Goal: Task Accomplishment & Management: Complete application form

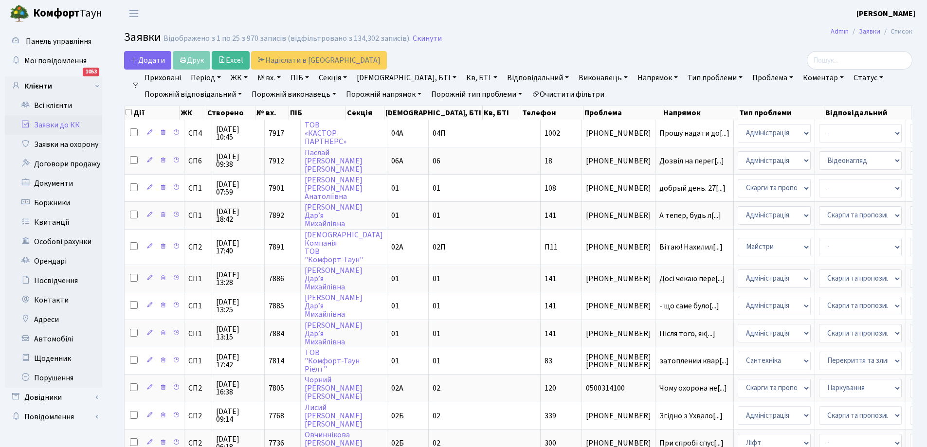
select select "25"
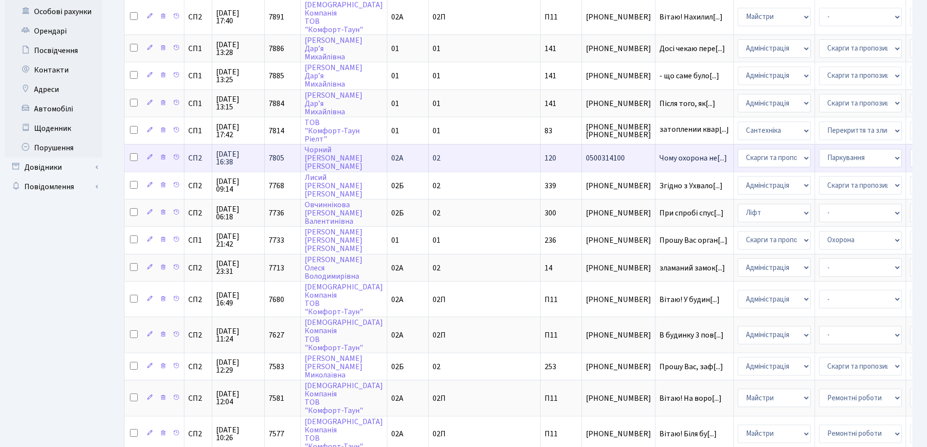
scroll to position [243, 0]
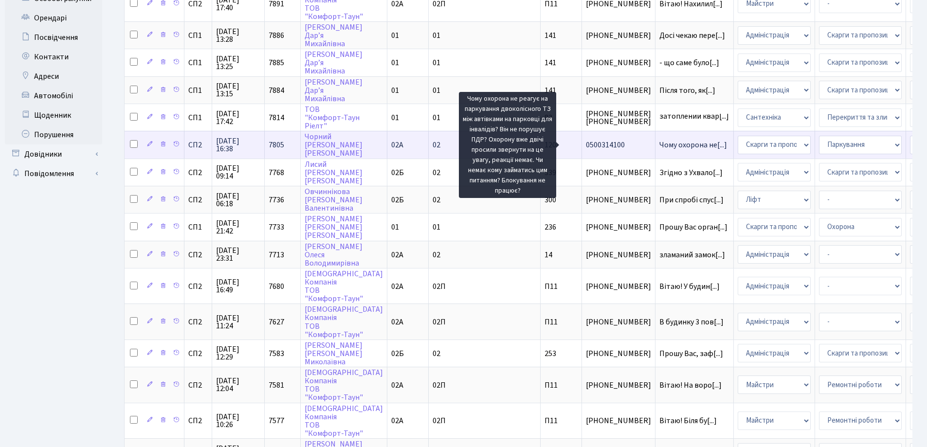
click at [659, 144] on span "Чому охорона не[...]" at bounding box center [693, 145] width 68 height 11
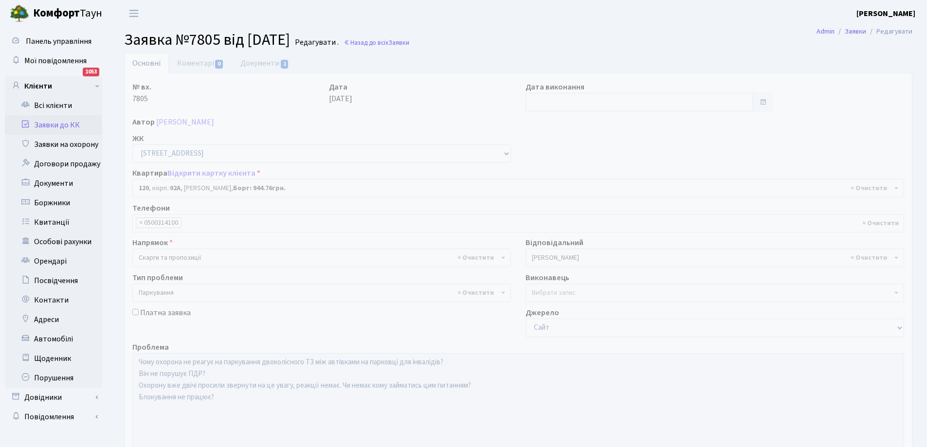
select select "20370"
select select "66"
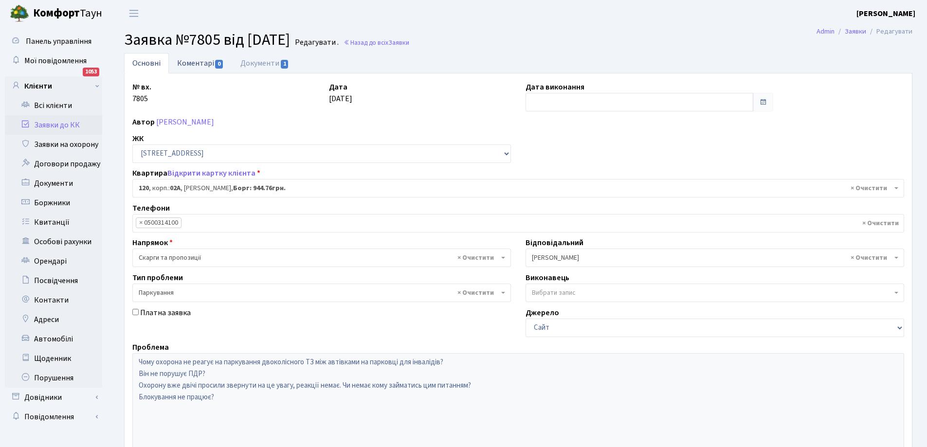
click at [207, 63] on link "Коментарі 0" at bounding box center [200, 63] width 63 height 20
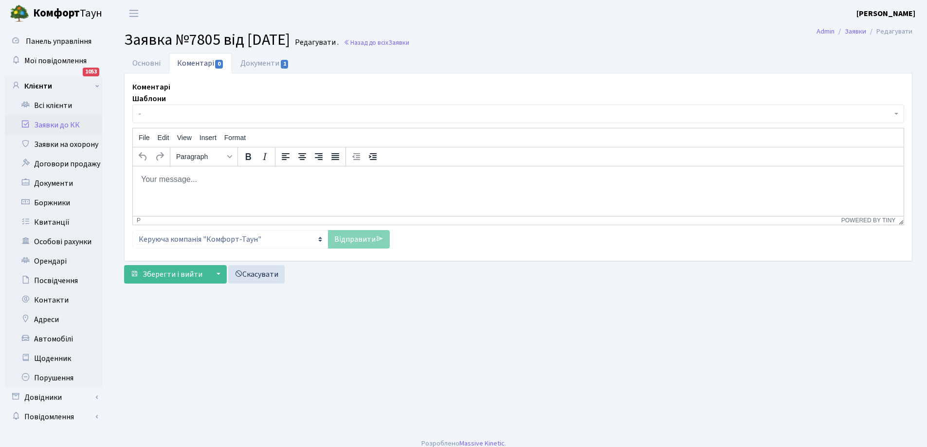
click at [177, 183] on body "Rich Text Area. Press ALT-0 for help." at bounding box center [518, 179] width 755 height 11
click at [147, 59] on link "Основні" at bounding box center [146, 63] width 45 height 20
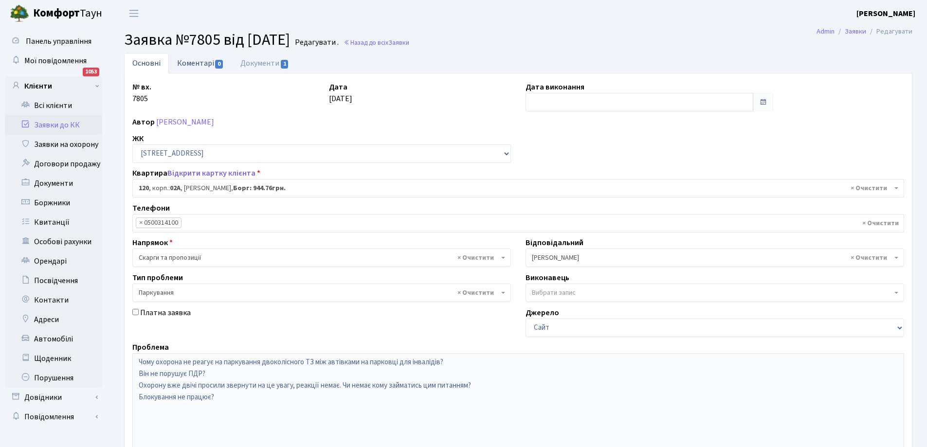
click at [187, 66] on link "Коментарі 0" at bounding box center [200, 63] width 63 height 20
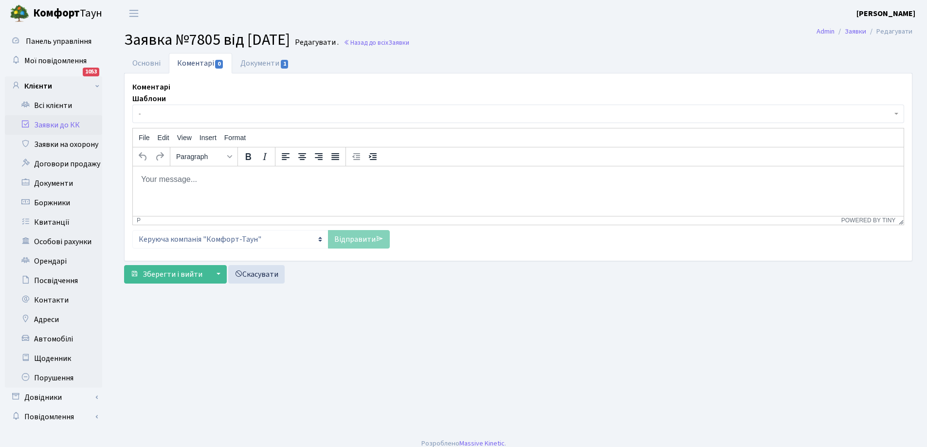
click at [155, 179] on body "Rich Text Area. Press ALT-0 for help." at bounding box center [518, 179] width 755 height 11
click at [346, 241] on link "Відправити" at bounding box center [359, 239] width 62 height 18
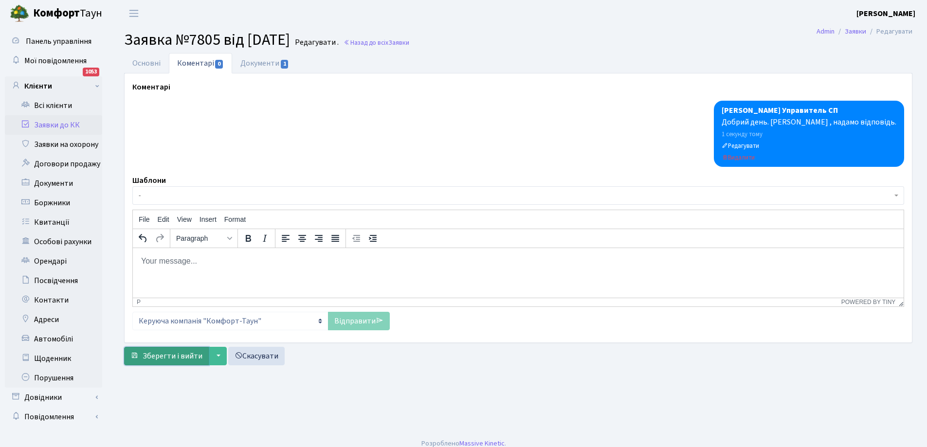
click at [175, 359] on span "Зберегти і вийти" at bounding box center [173, 356] width 60 height 11
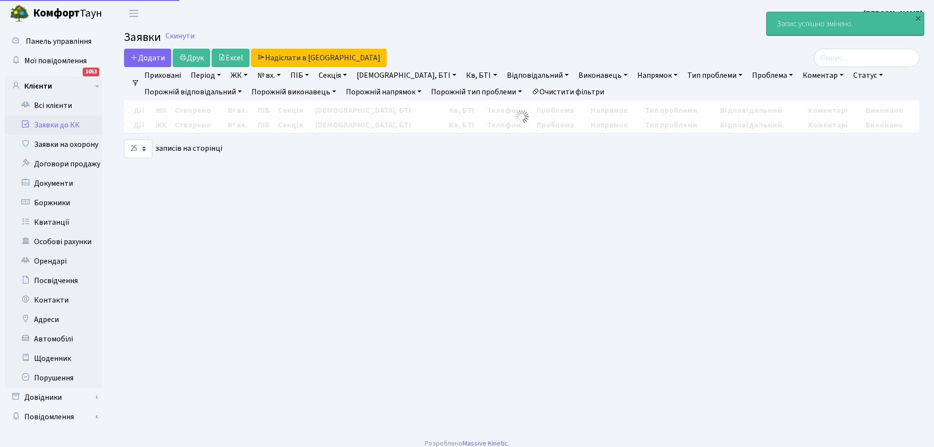
select select "25"
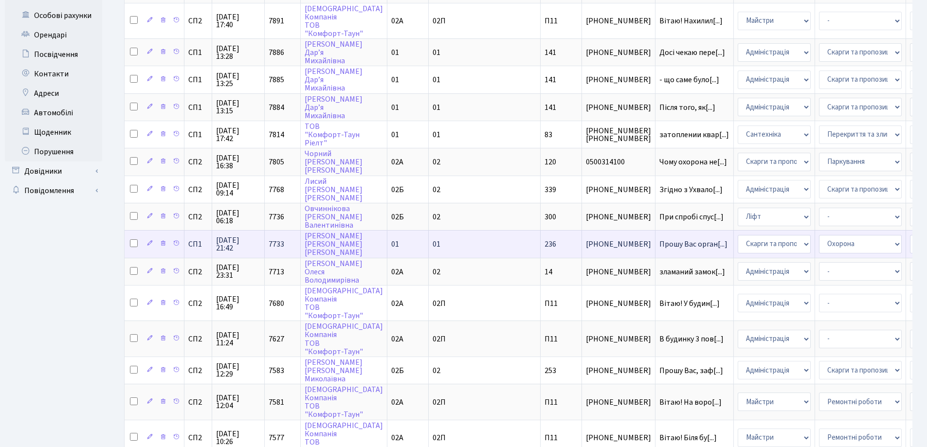
scroll to position [292, 0]
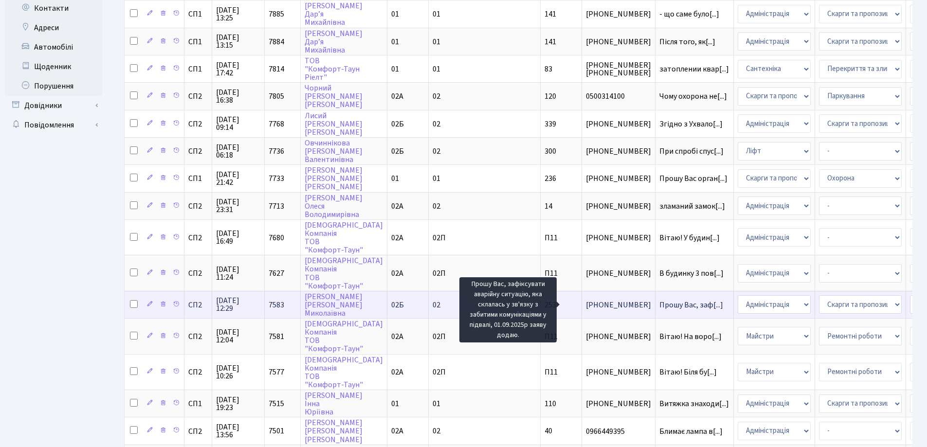
click at [659, 302] on span "Прошу Вас, заф[...]" at bounding box center [691, 305] width 64 height 11
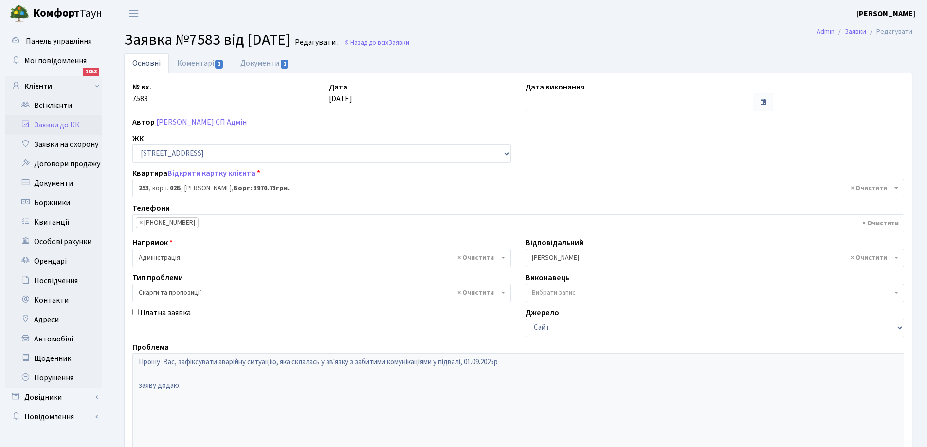
select select "20503"
select select "55"
click at [200, 61] on link "Коментарі 1" at bounding box center [200, 63] width 63 height 20
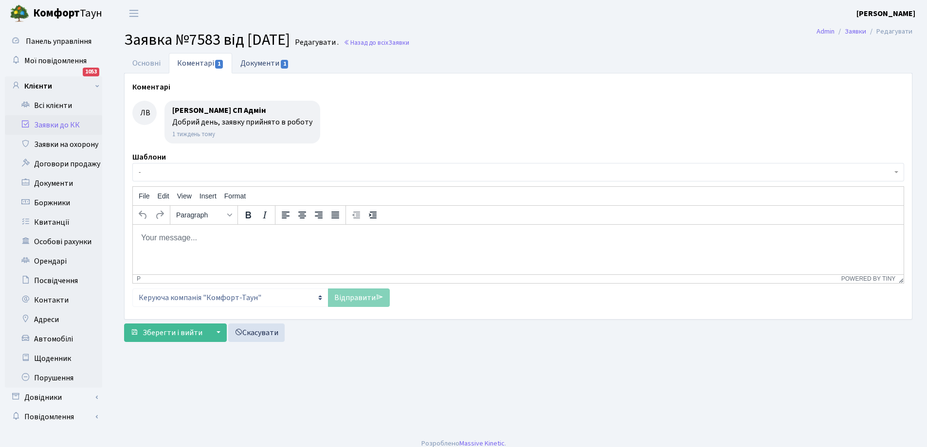
click at [255, 65] on link "Документи 1" at bounding box center [264, 63] width 65 height 20
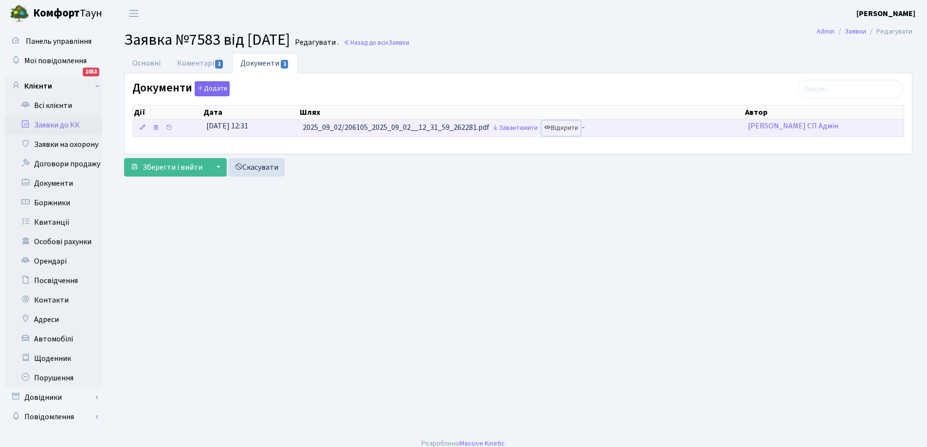
click at [562, 126] on link "Відкрити" at bounding box center [561, 128] width 39 height 15
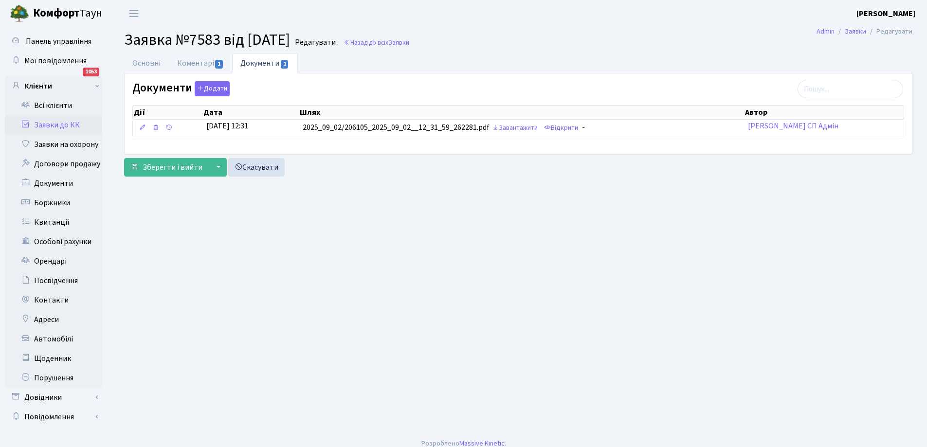
click at [47, 125] on link "Заявки до КК" at bounding box center [53, 124] width 97 height 19
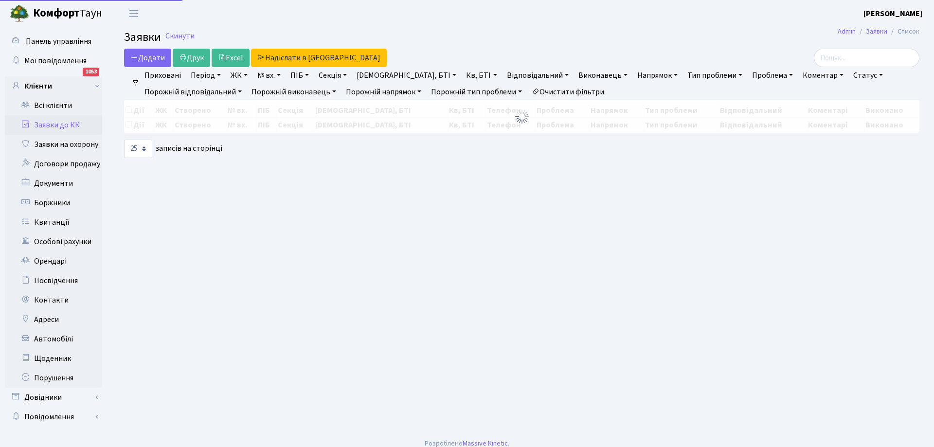
select select "25"
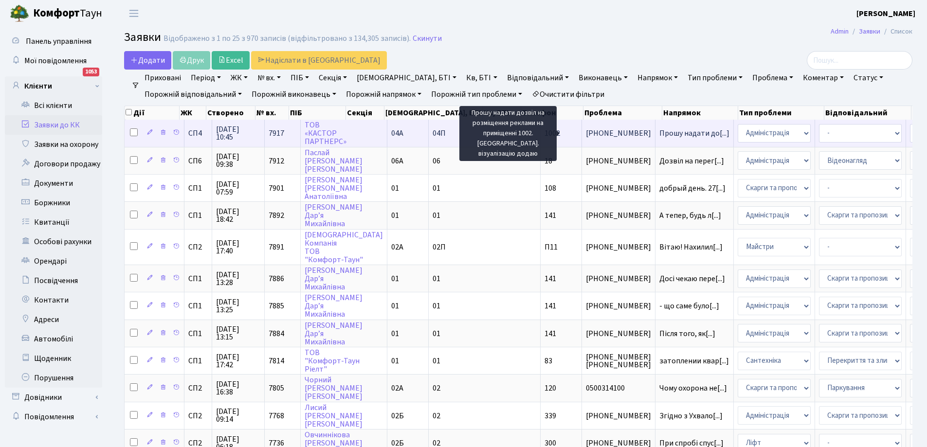
click at [659, 134] on span "Прошу надати до[...]" at bounding box center [694, 133] width 70 height 11
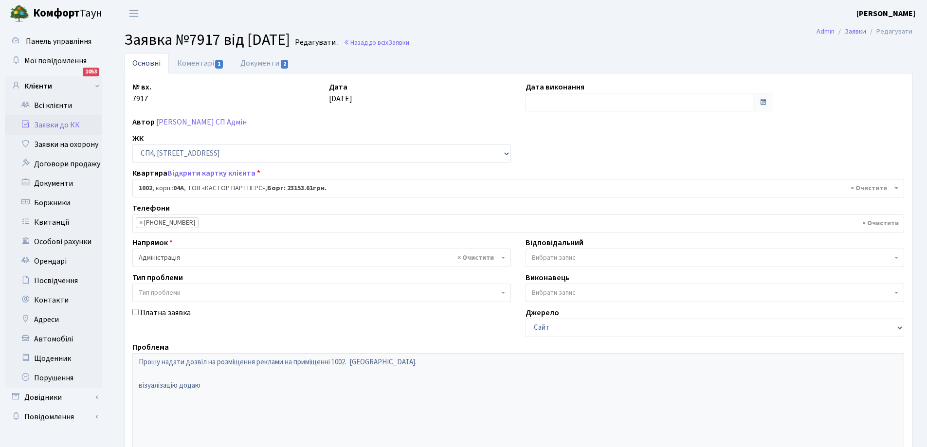
select select "22109"
click at [262, 63] on link "Документи 2" at bounding box center [264, 63] width 65 height 20
select select "25"
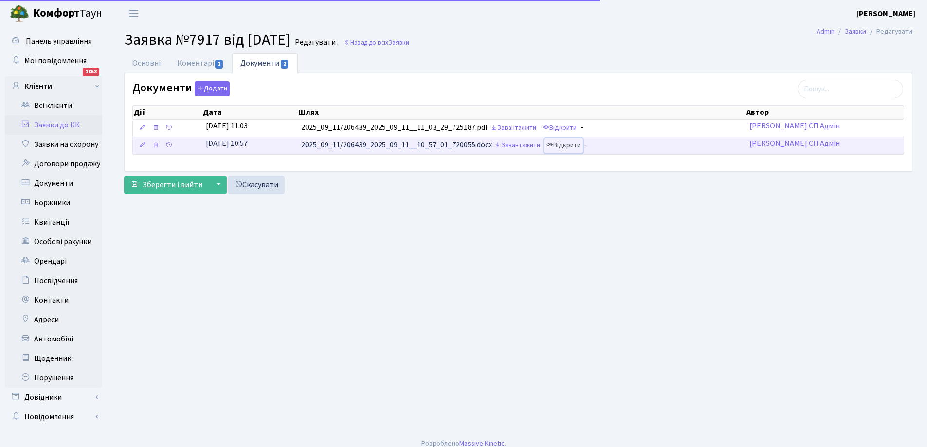
click at [563, 145] on link "Відкрити" at bounding box center [563, 145] width 39 height 15
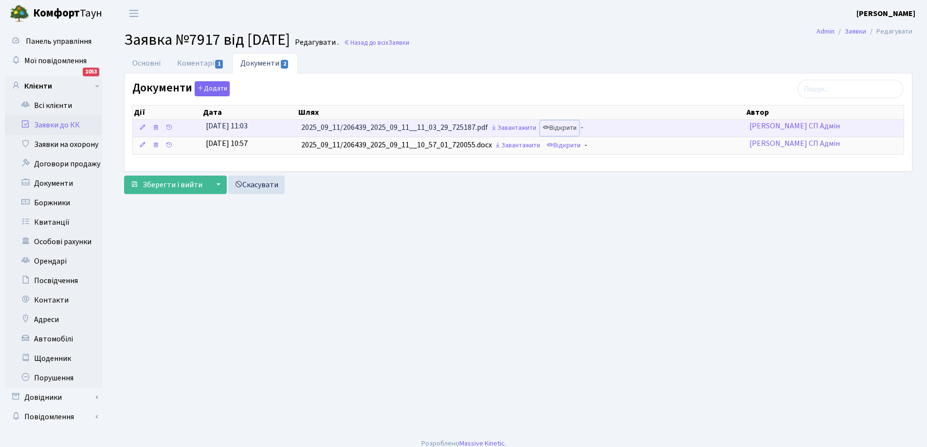
click at [567, 127] on link "Відкрити" at bounding box center [559, 128] width 39 height 15
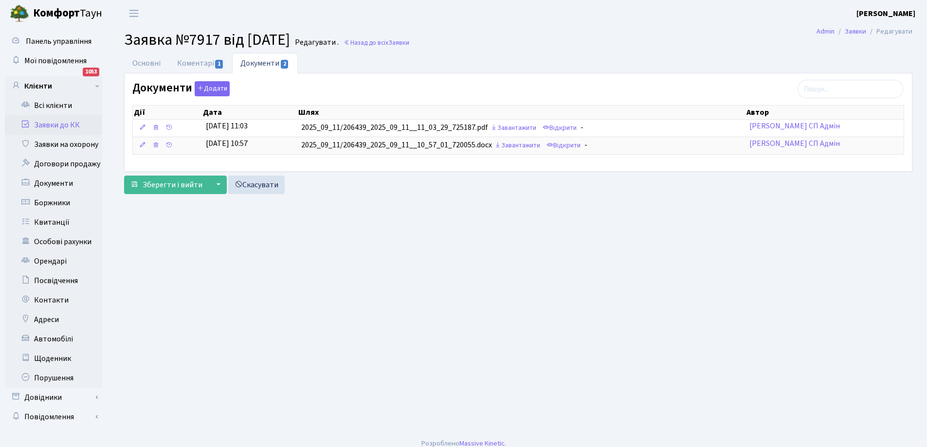
click at [48, 123] on link "Заявки до КК" at bounding box center [53, 124] width 97 height 19
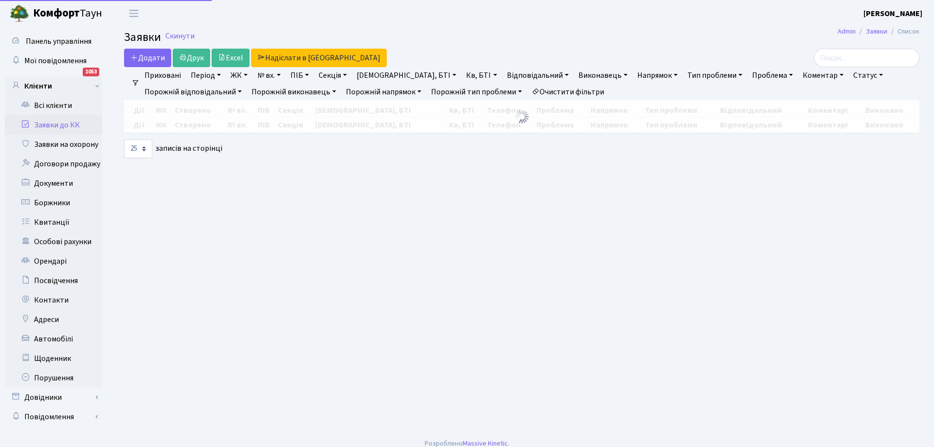
select select "25"
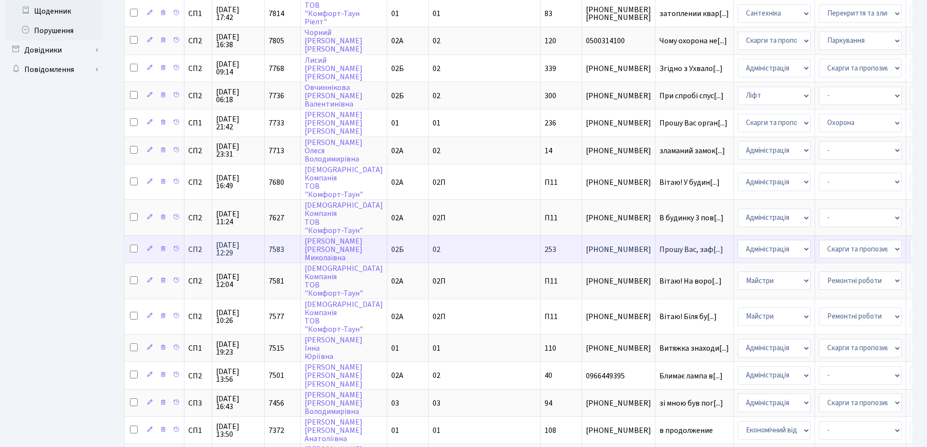
scroll to position [472, 0]
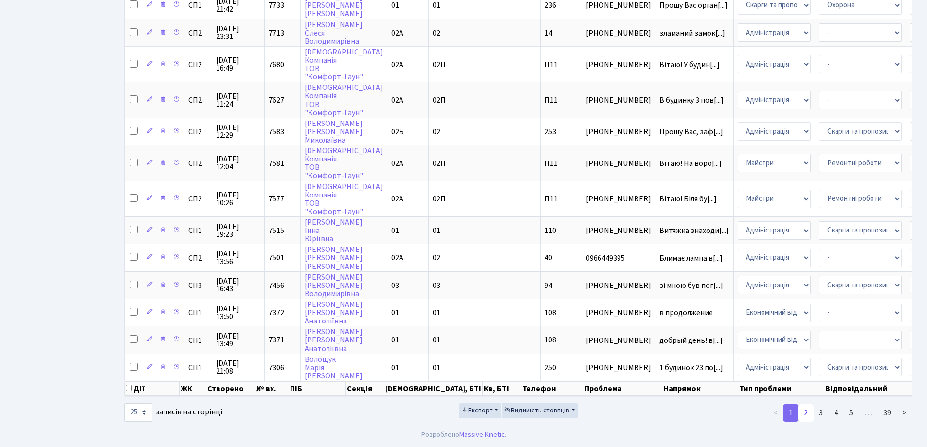
click at [810, 416] on link "2" at bounding box center [806, 413] width 16 height 18
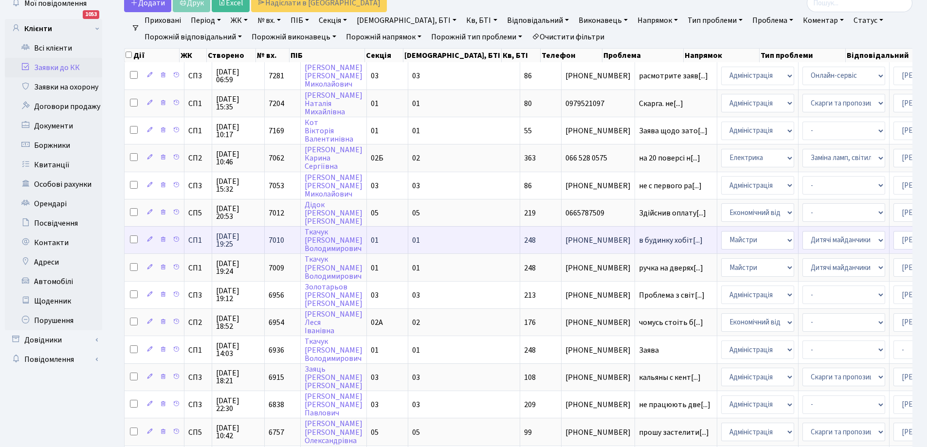
scroll to position [0, 0]
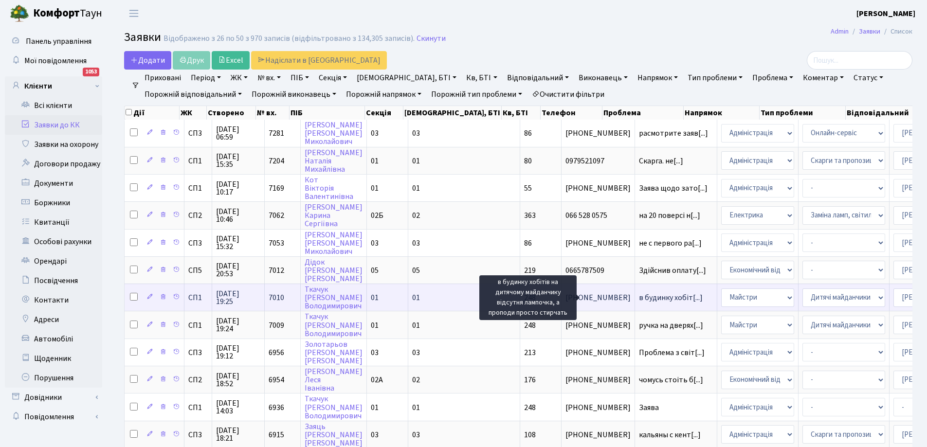
click at [639, 295] on span "в будинку хобіт[...]" at bounding box center [671, 297] width 64 height 11
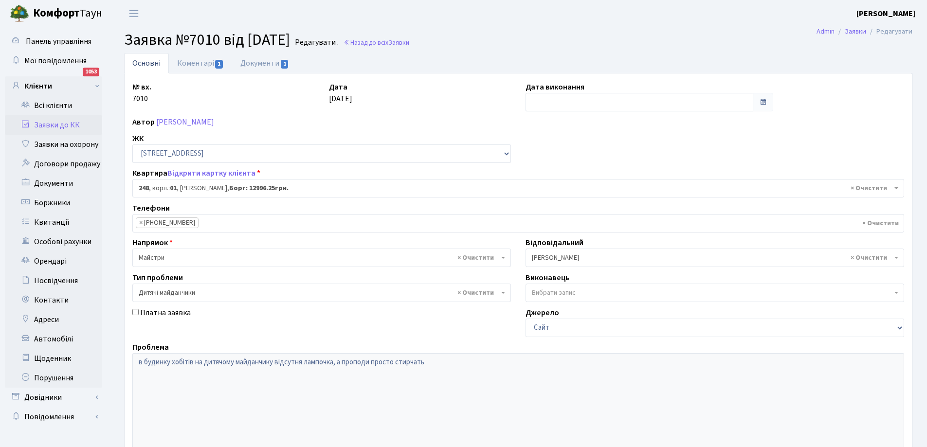
select select "20173"
select select "56"
click at [199, 65] on link "Коментарі 1" at bounding box center [200, 63] width 63 height 20
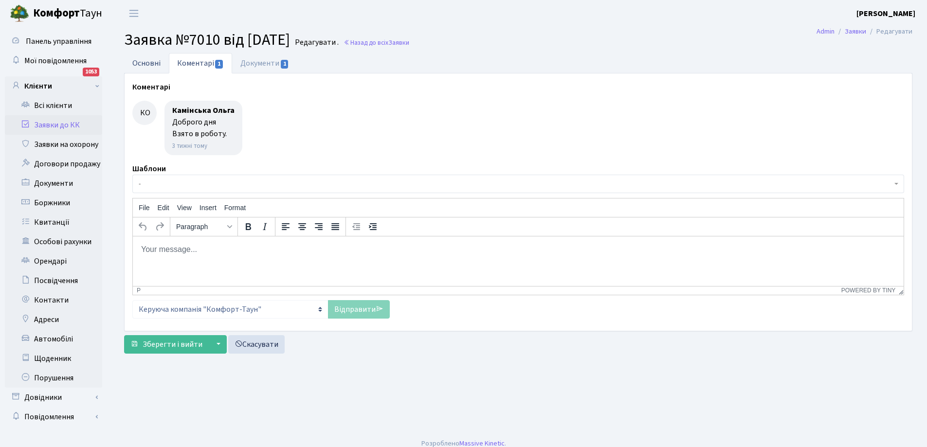
click at [142, 58] on link "Основні" at bounding box center [146, 63] width 45 height 20
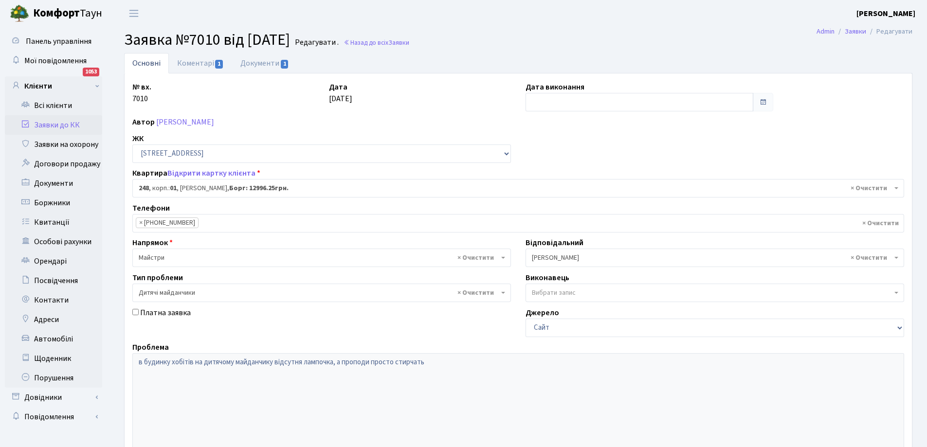
click at [53, 123] on link "Заявки до КК" at bounding box center [53, 124] width 97 height 19
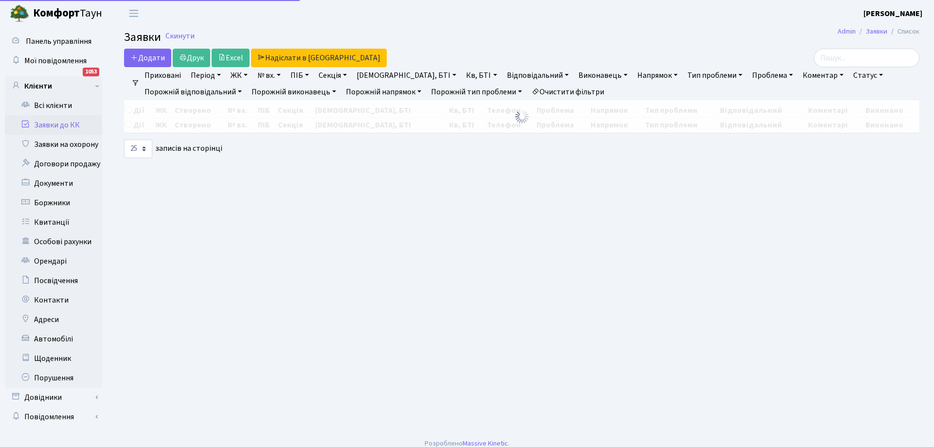
select select "25"
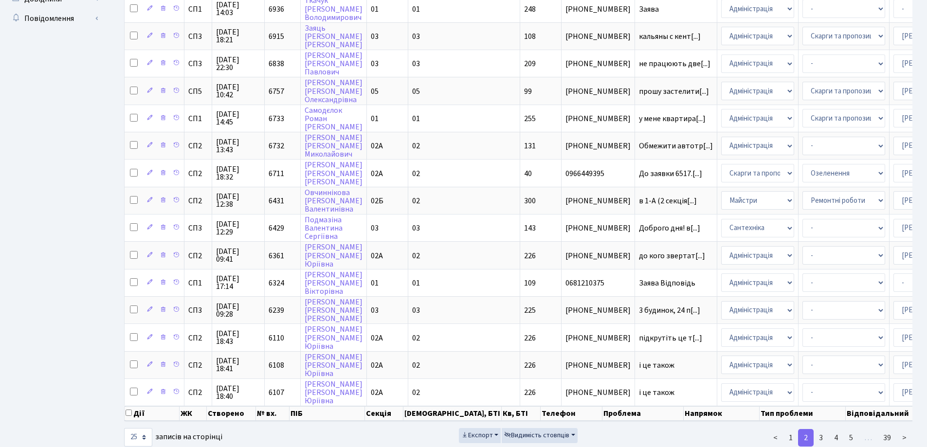
scroll to position [431, 0]
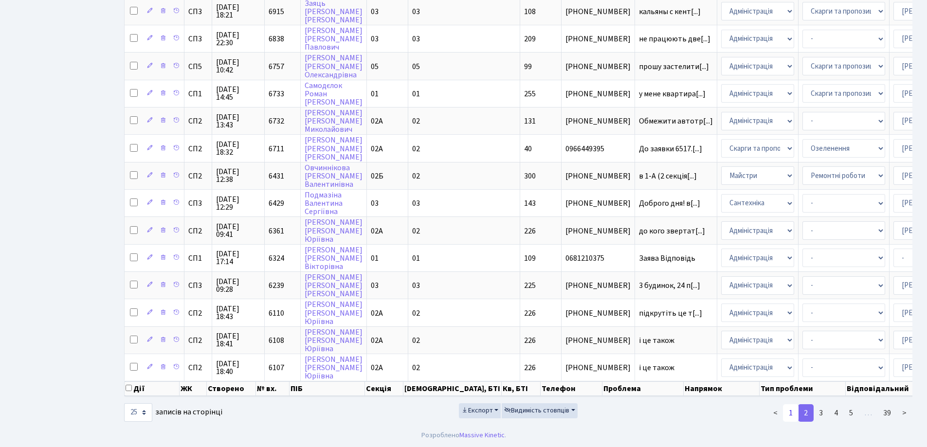
click at [790, 414] on link "1" at bounding box center [791, 413] width 16 height 18
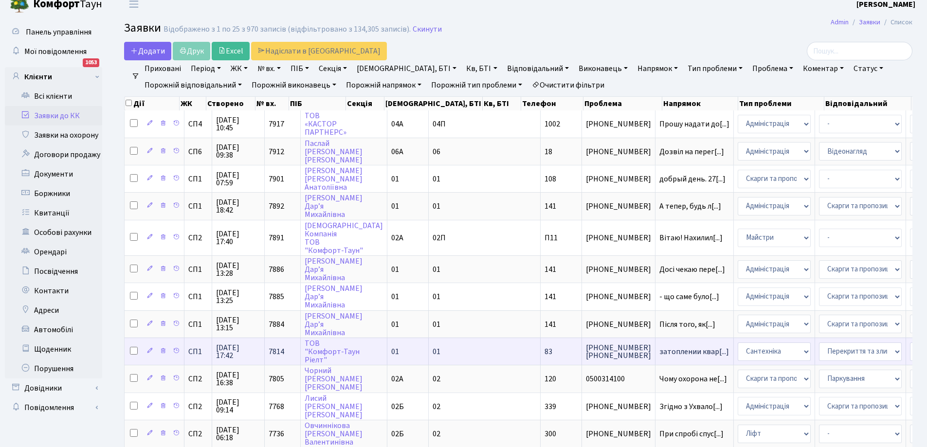
scroll to position [0, 0]
